Goal: Information Seeking & Learning: Compare options

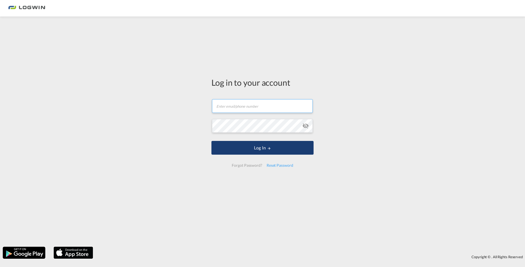
type input "[EMAIL_ADDRESS][PERSON_NAME][DOMAIN_NAME]"
click at [262, 146] on button "Log In" at bounding box center [263, 148] width 102 height 14
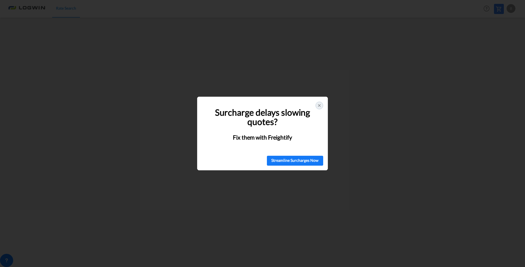
click at [319, 106] on icon at bounding box center [319, 105] width 4 height 4
